Goal: Transaction & Acquisition: Purchase product/service

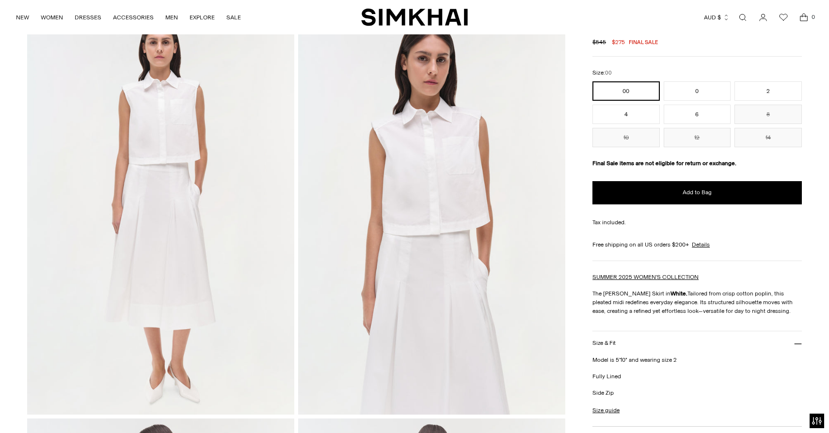
scroll to position [58, 0]
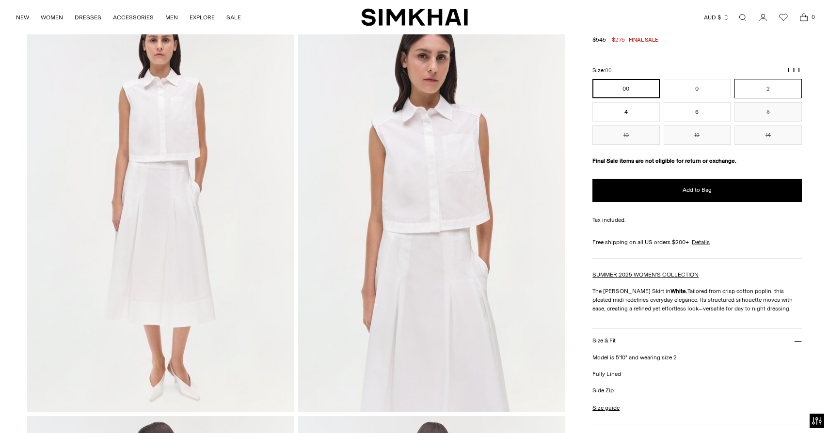
click at [771, 88] on button "2" at bounding box center [767, 88] width 67 height 19
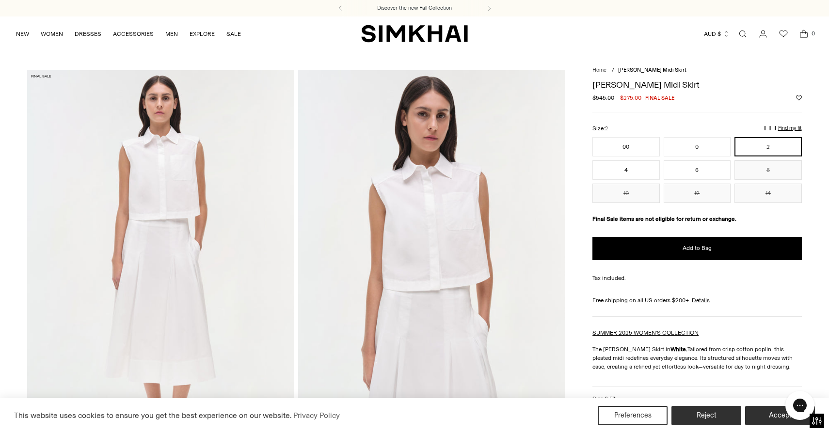
click at [653, 126] on p "Find my fit" at bounding box center [647, 132] width 11 height 17
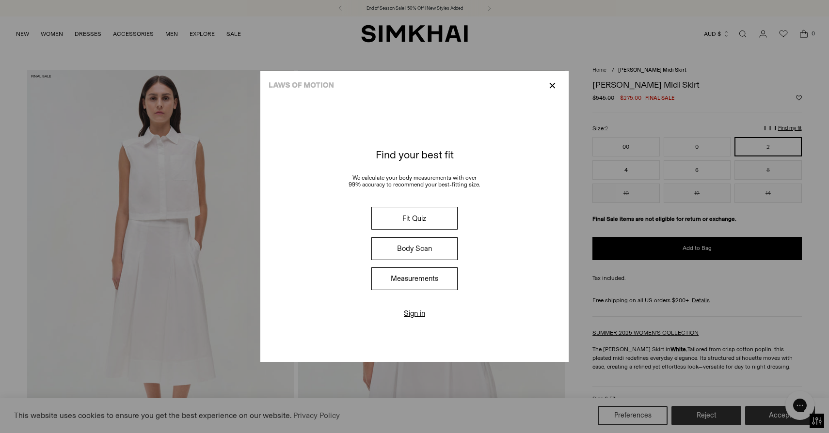
click at [423, 283] on button "Measurements" at bounding box center [414, 279] width 86 height 23
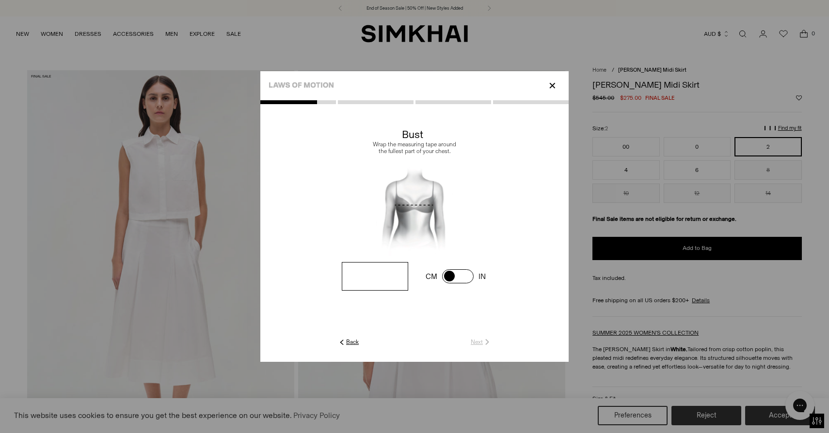
click at [387, 278] on input "number" at bounding box center [375, 276] width 66 height 29
click at [451, 277] on span at bounding box center [458, 276] width 32 height 14
click at [370, 282] on input "number" at bounding box center [375, 276] width 66 height 29
type input "**"
click at [474, 342] on link "Next" at bounding box center [481, 342] width 21 height 9
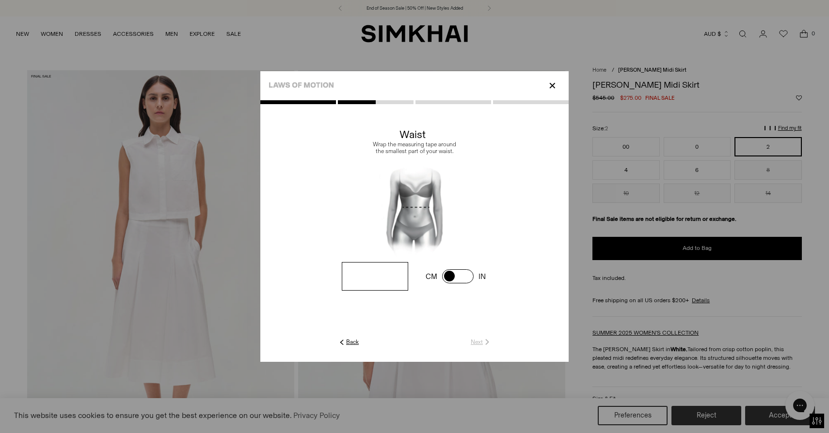
click at [0, 0] on input "number" at bounding box center [0, 0] width 0 height 0
type input "**"
click at [0, 0] on span at bounding box center [0, 0] width 0 height 0
click at [0, 0] on input "number" at bounding box center [0, 0] width 0 height 0
type input "**"
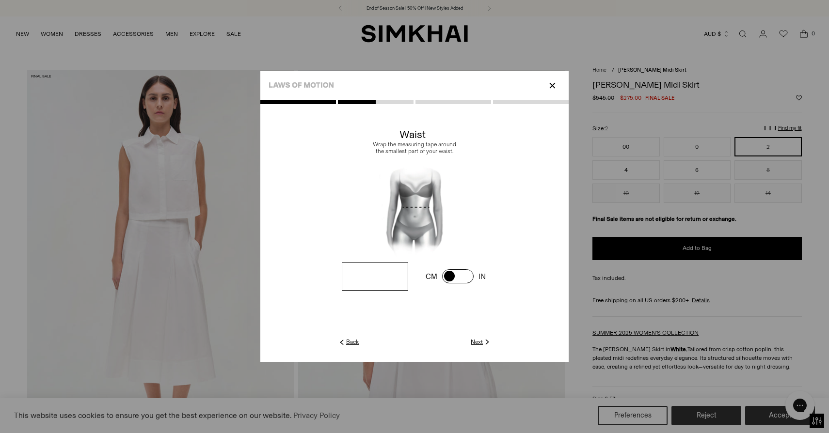
click at [472, 340] on link "Next" at bounding box center [481, 342] width 21 height 9
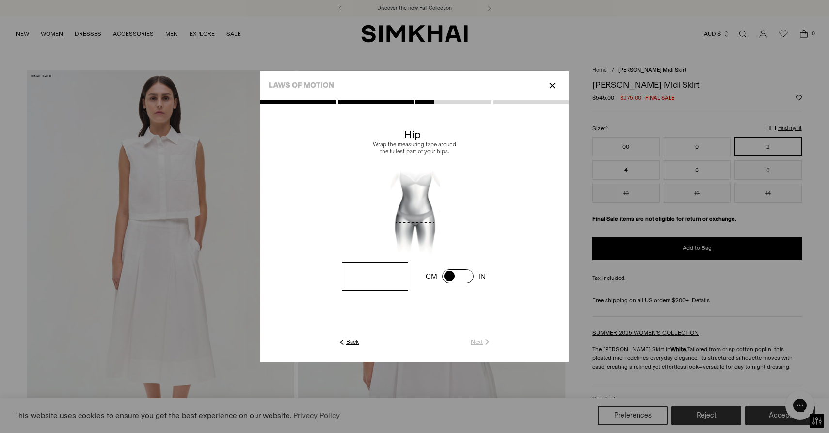
click at [0, 0] on span at bounding box center [0, 0] width 0 height 0
click at [0, 0] on input "number" at bounding box center [0, 0] width 0 height 0
type input "**"
click at [485, 341] on img at bounding box center [487, 342] width 9 height 9
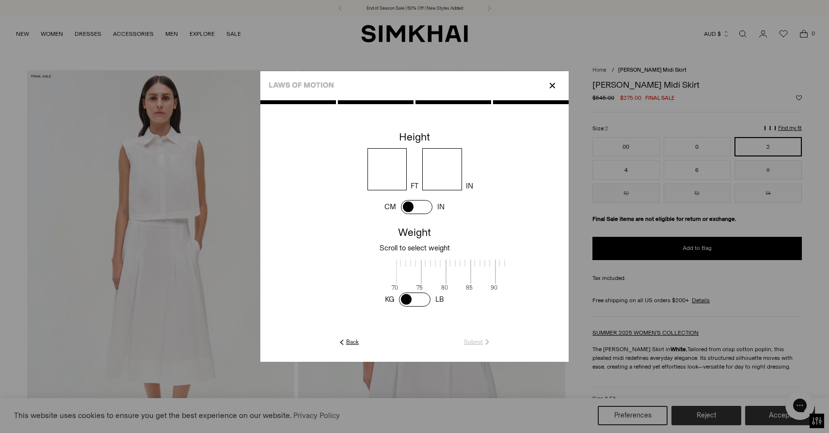
scroll to position [1, 315]
click at [413, 206] on span at bounding box center [417, 207] width 32 height 14
click at [392, 175] on input "number" at bounding box center [412, 169] width 88 height 42
type input "***"
click at [413, 265] on span at bounding box center [415, 271] width 26 height 24
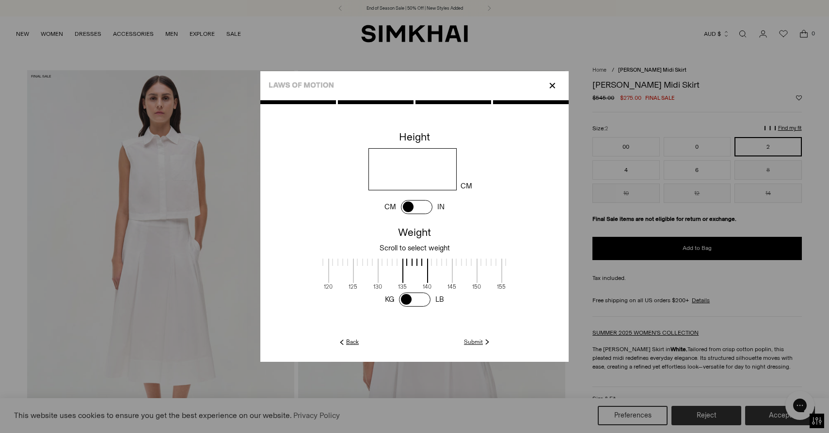
click at [408, 303] on span at bounding box center [415, 300] width 32 height 14
drag, startPoint x: 408, startPoint y: 279, endPoint x: 439, endPoint y: 278, distance: 31.5
click at [439, 278] on span at bounding box center [446, 271] width 17 height 24
click at [473, 347] on div at bounding box center [414, 231] width 308 height 262
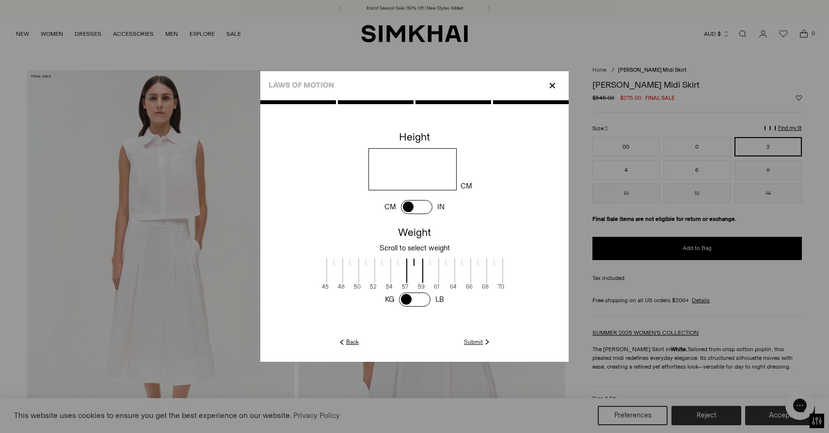
click at [474, 344] on link "Submit" at bounding box center [478, 342] width 28 height 9
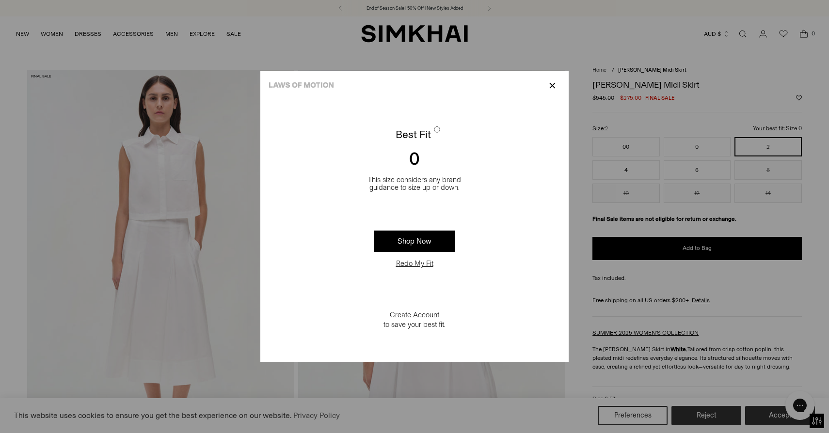
click at [556, 84] on p "✕" at bounding box center [552, 86] width 13 height 16
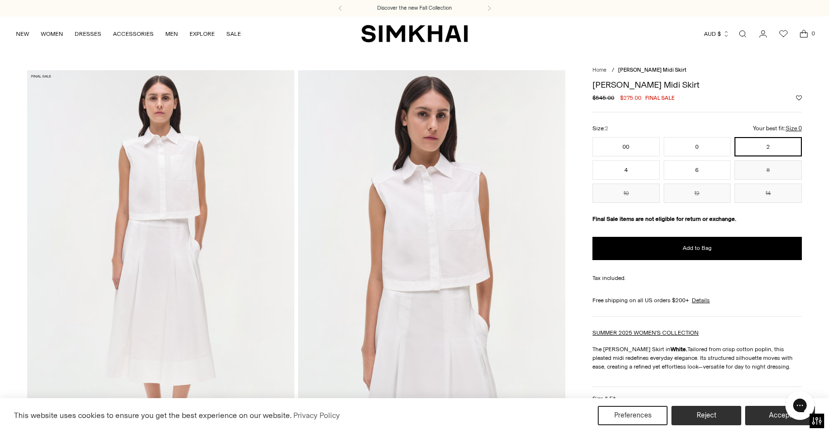
click at [737, 318] on div "Samantha Cotton Midi Skirt Regular price $545.00 $275.00 Final sale Unit price …" at bounding box center [696, 381] width 209 height 612
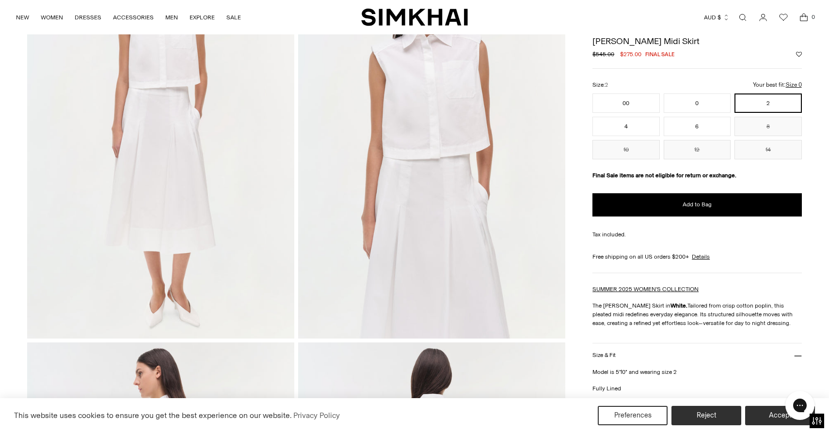
scroll to position [141, 0]
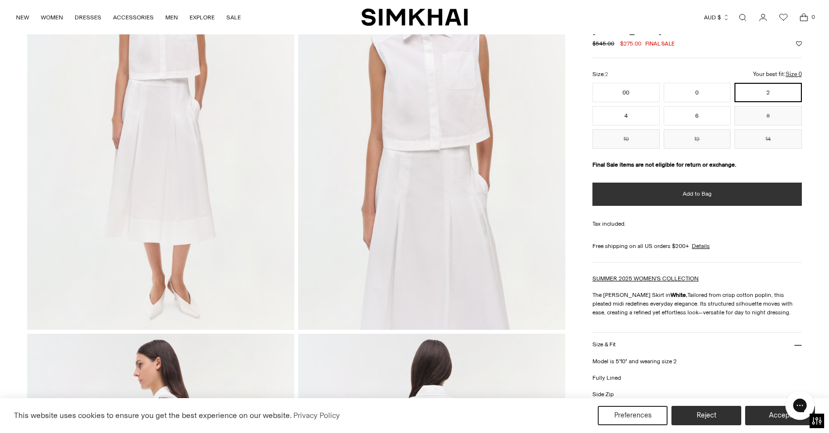
click at [741, 185] on button "Add to Bag" at bounding box center [696, 194] width 209 height 23
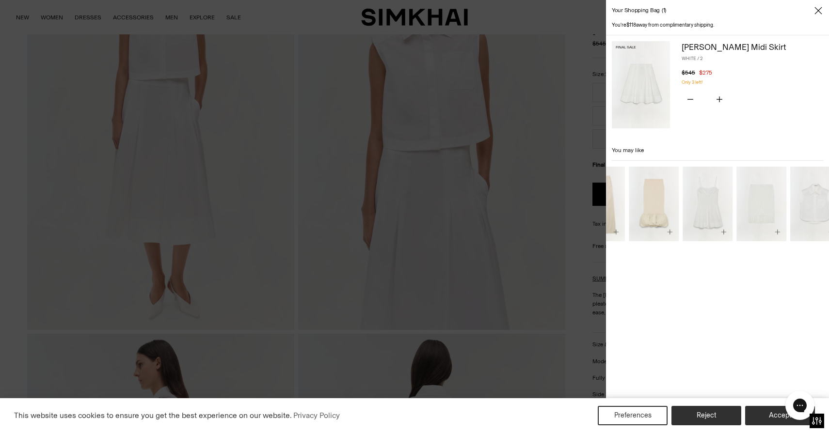
click at [548, 231] on div "Your shopping bag 1 You're $118 away from complimentary shipping. Final Sale Sa…" at bounding box center [414, 216] width 829 height 433
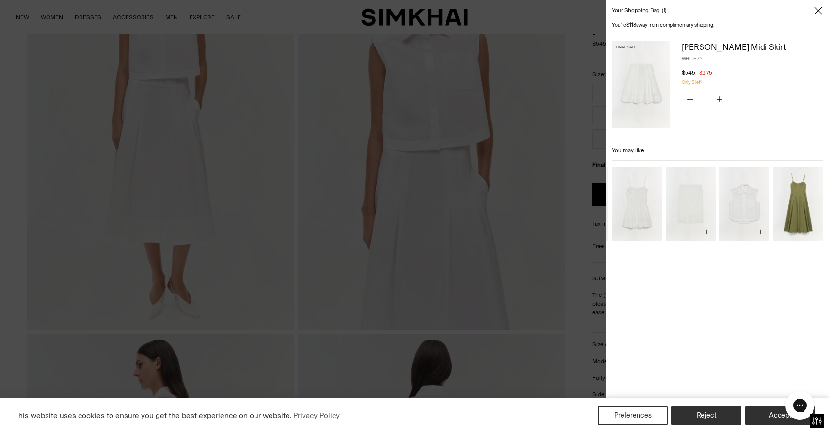
click at [561, 187] on div at bounding box center [414, 216] width 829 height 433
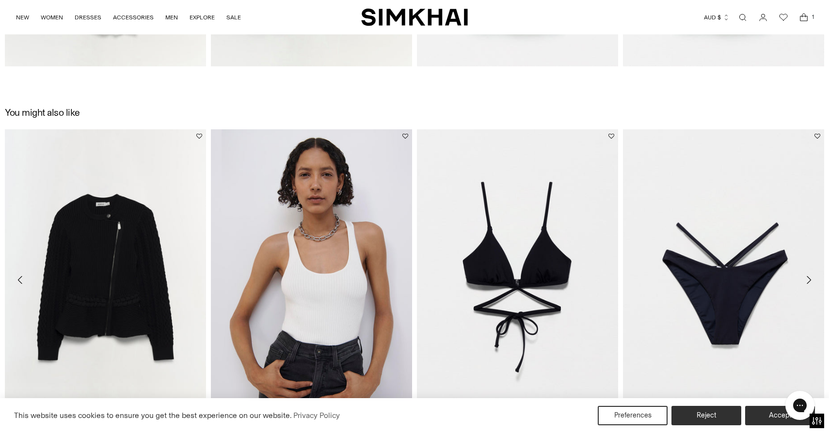
scroll to position [1791, 0]
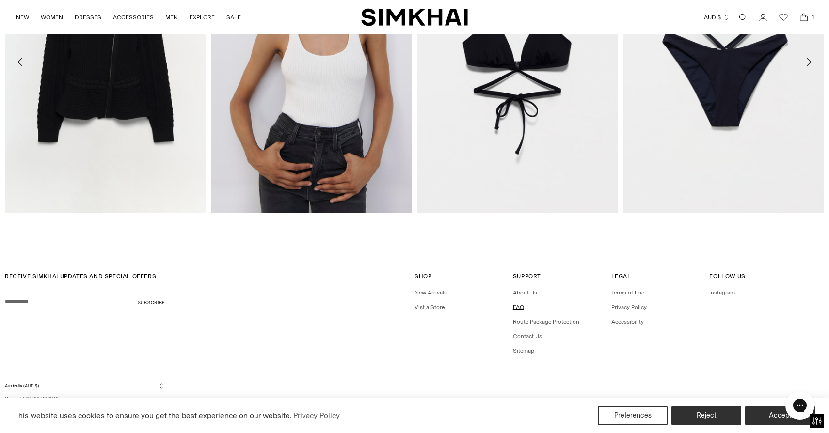
click at [517, 307] on link "FAQ" at bounding box center [518, 307] width 11 height 7
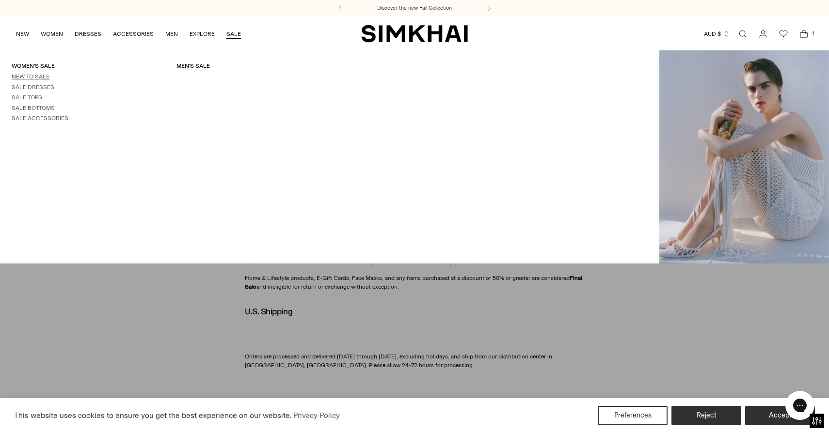
click at [34, 73] on link "New to Sale" at bounding box center [31, 76] width 38 height 7
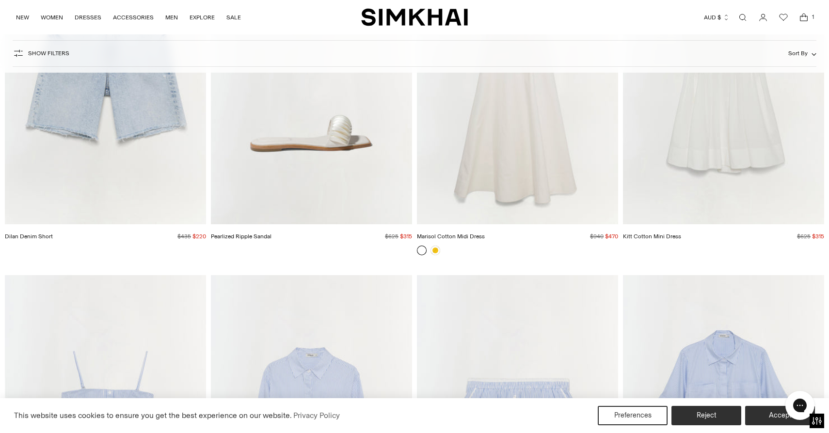
scroll to position [6167, 0]
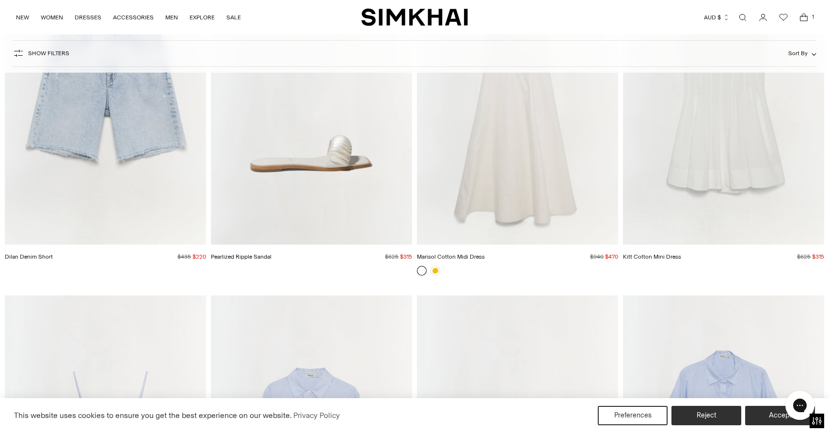
click at [745, 19] on link "Open search modal" at bounding box center [742, 17] width 19 height 19
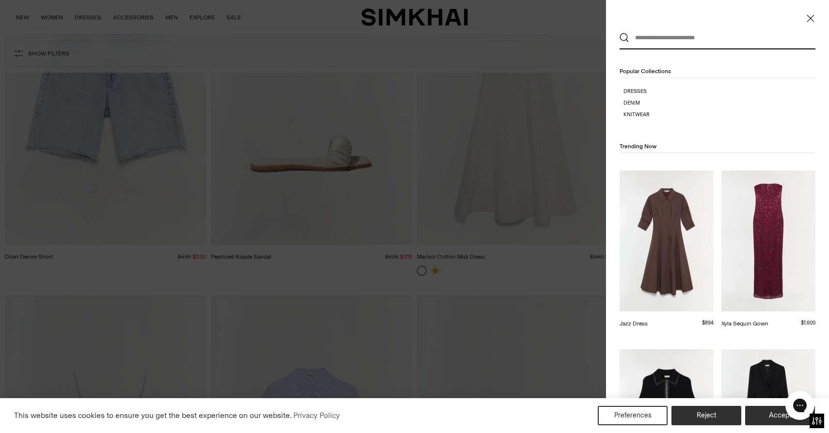
scroll to position [0, 0]
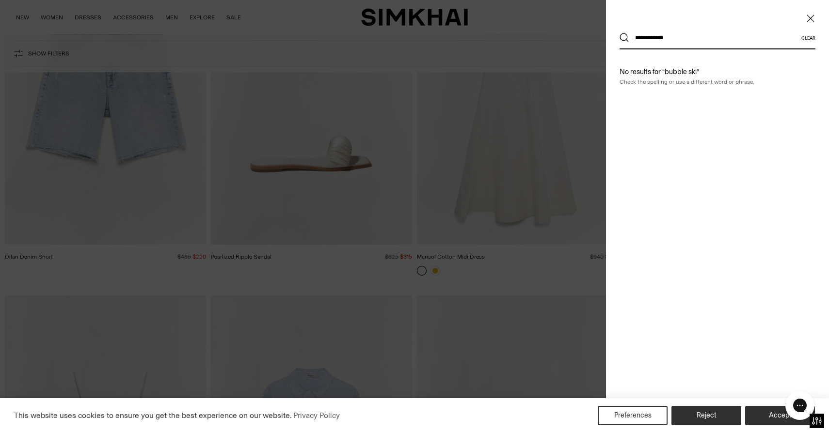
type input "**********"
click at [619, 33] on button "Search" at bounding box center [624, 38] width 10 height 10
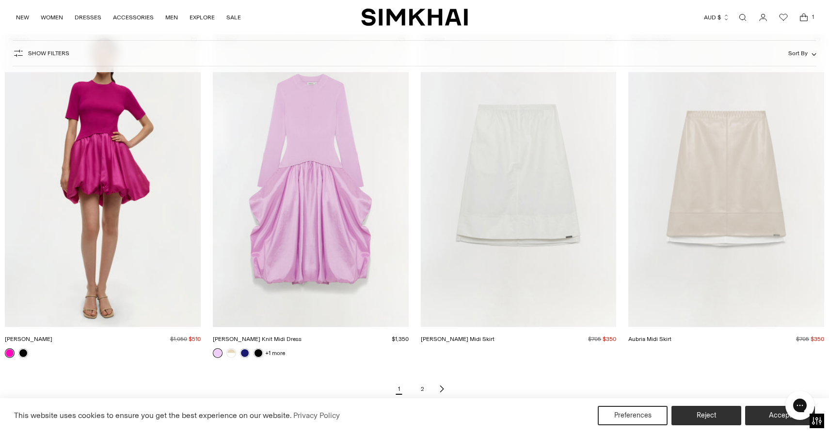
scroll to position [1189, 0]
click at [441, 386] on icon "Next page of results" at bounding box center [442, 388] width 8 height 8
